Goal: Find specific page/section: Find specific page/section

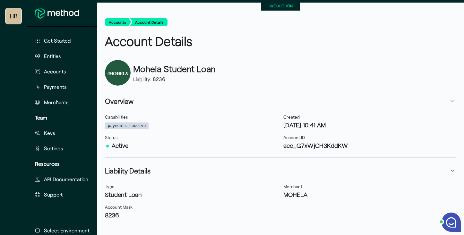
scroll to position [158, 0]
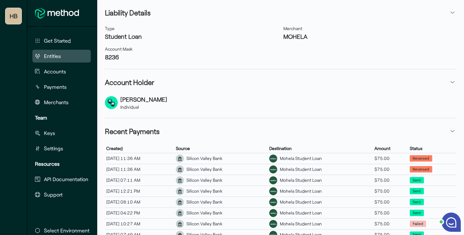
click at [51, 52] on button "Entities" at bounding box center [61, 56] width 58 height 13
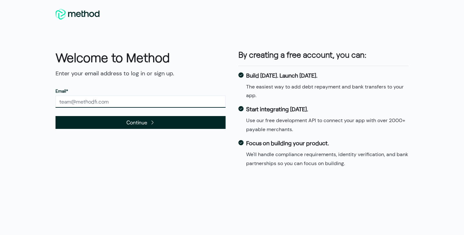
click at [129, 104] on input "text" at bounding box center [141, 102] width 170 height 12
type input "[PERSON_NAME][EMAIL_ADDRESS][DOMAIN_NAME]"
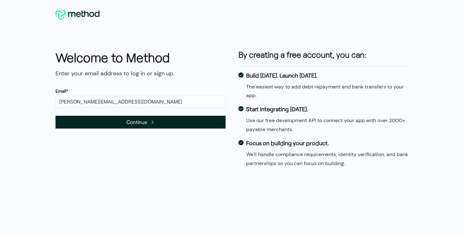
click at [126, 125] on span "Continue" at bounding box center [136, 122] width 21 height 9
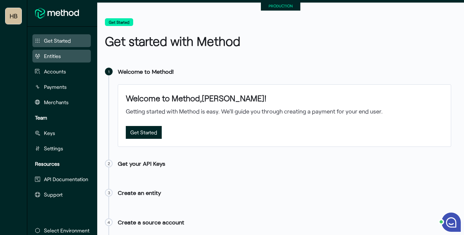
click at [52, 60] on span "Entities" at bounding box center [52, 56] width 17 height 8
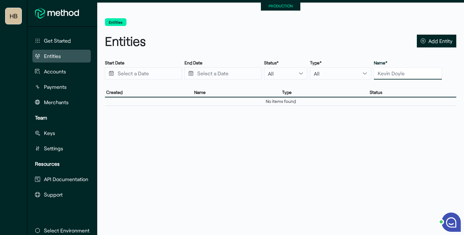
click at [374, 76] on input "text" at bounding box center [408, 73] width 68 height 12
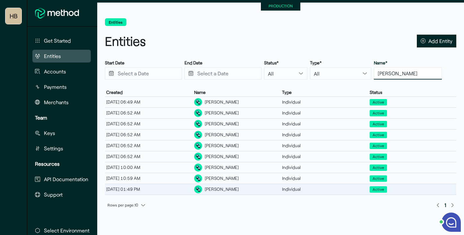
type input "lauren ne"
click at [229, 187] on div "Lauren Neth" at bounding box center [237, 189] width 88 height 11
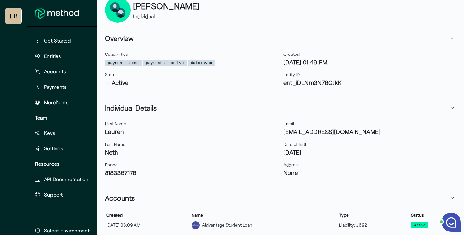
scroll to position [100, 0]
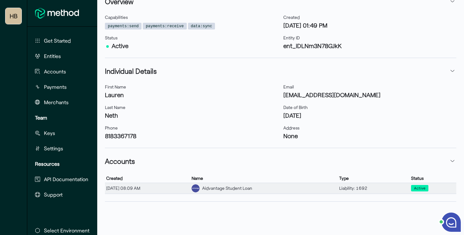
click at [252, 186] on div "Aidvantage Student Loan" at bounding box center [227, 188] width 50 height 7
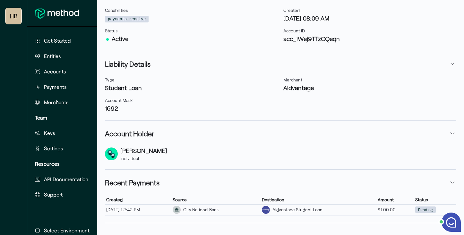
scroll to position [129, 0]
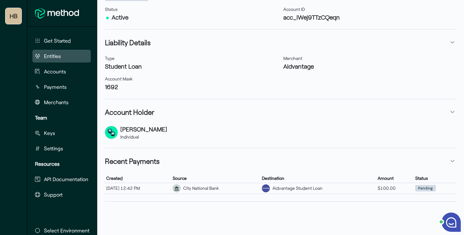
click at [54, 60] on button "Entities" at bounding box center [61, 56] width 58 height 13
